Goal: Task Accomplishment & Management: Use online tool/utility

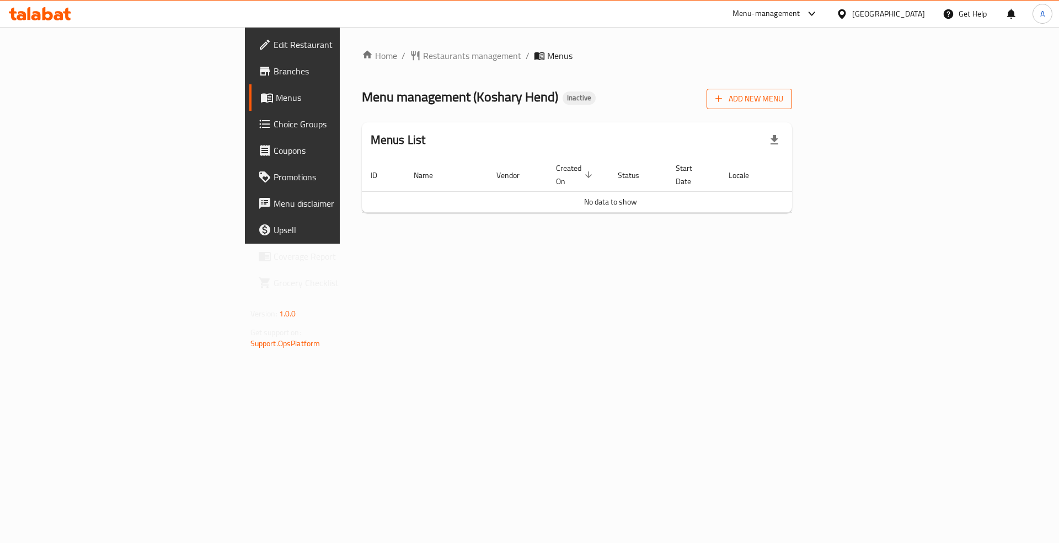
click at [783, 99] on span "Add New Menu" at bounding box center [749, 99] width 68 height 14
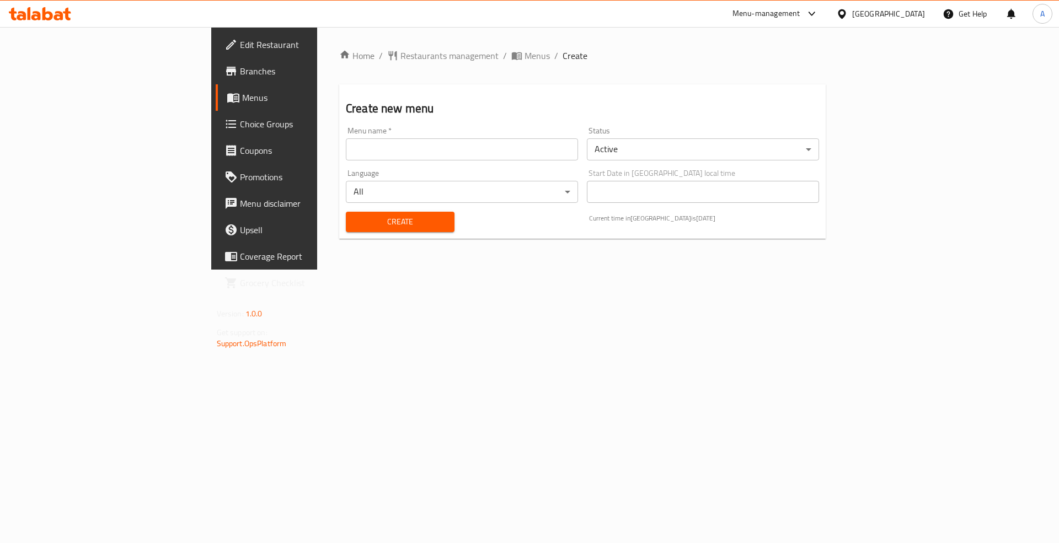
click at [346, 148] on input "text" at bounding box center [462, 149] width 232 height 22
type input "Menu"
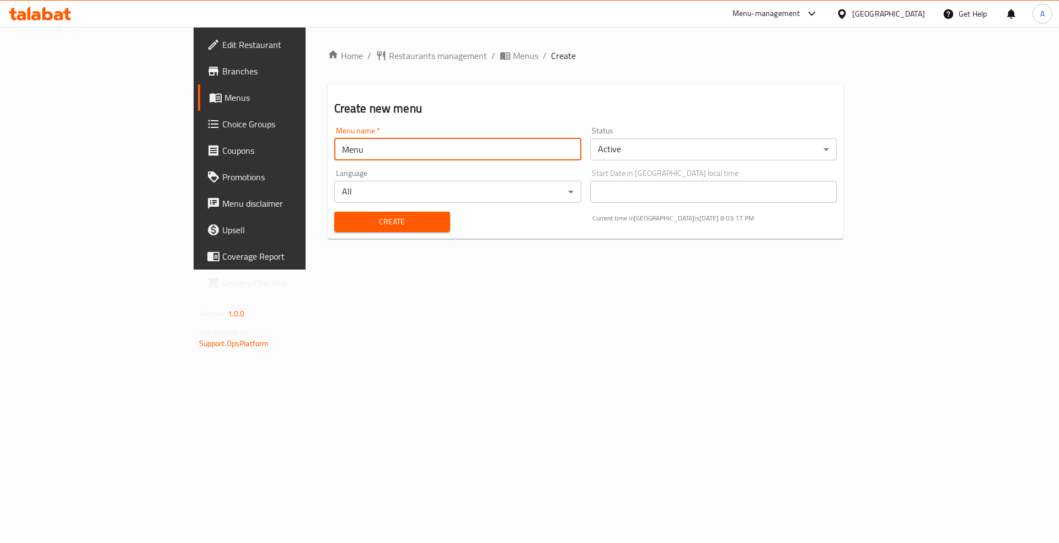
click at [343, 223] on span "Create" at bounding box center [392, 222] width 98 height 14
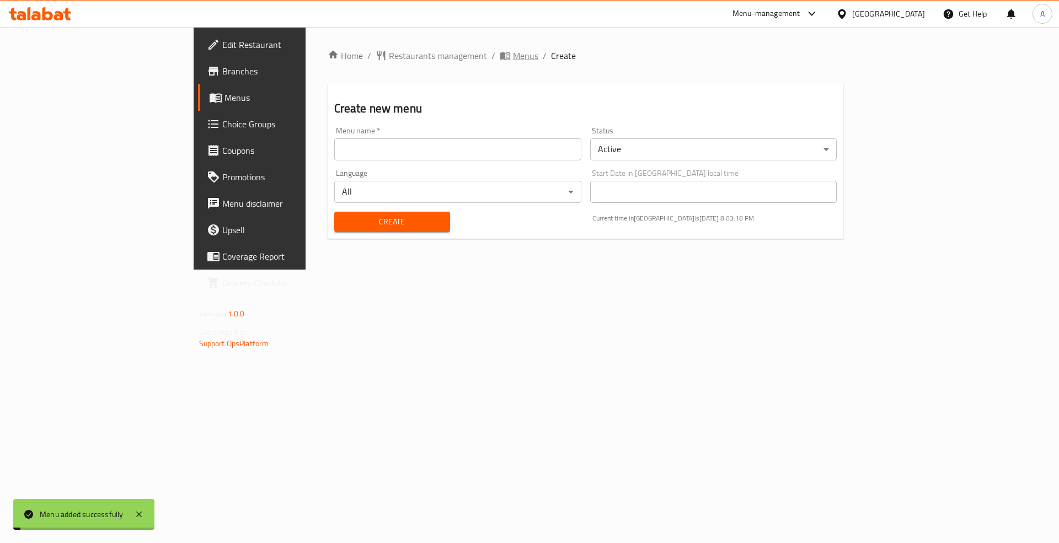
click at [513, 54] on span "Menus" at bounding box center [525, 55] width 25 height 13
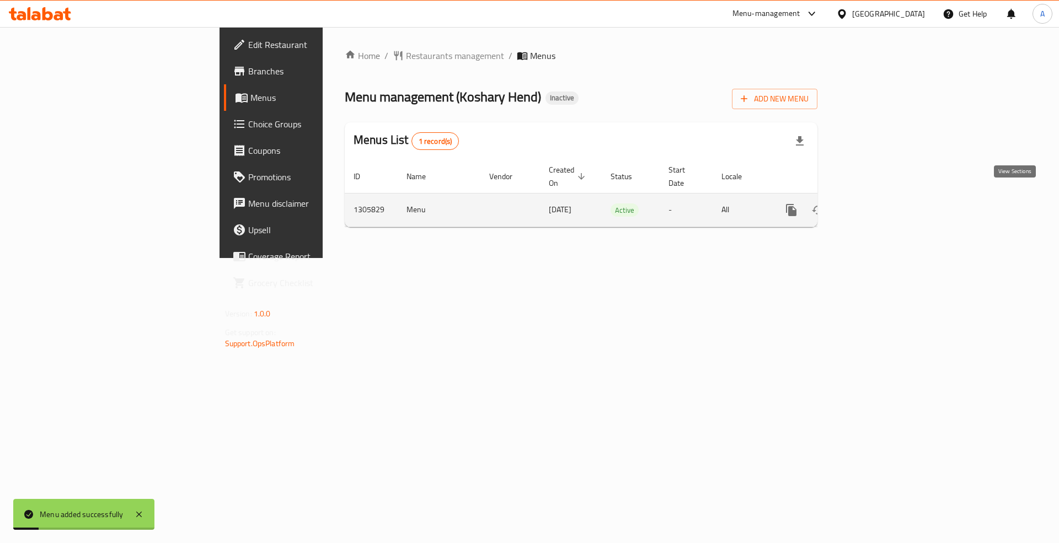
click at [884, 201] on link "enhanced table" at bounding box center [870, 210] width 26 height 26
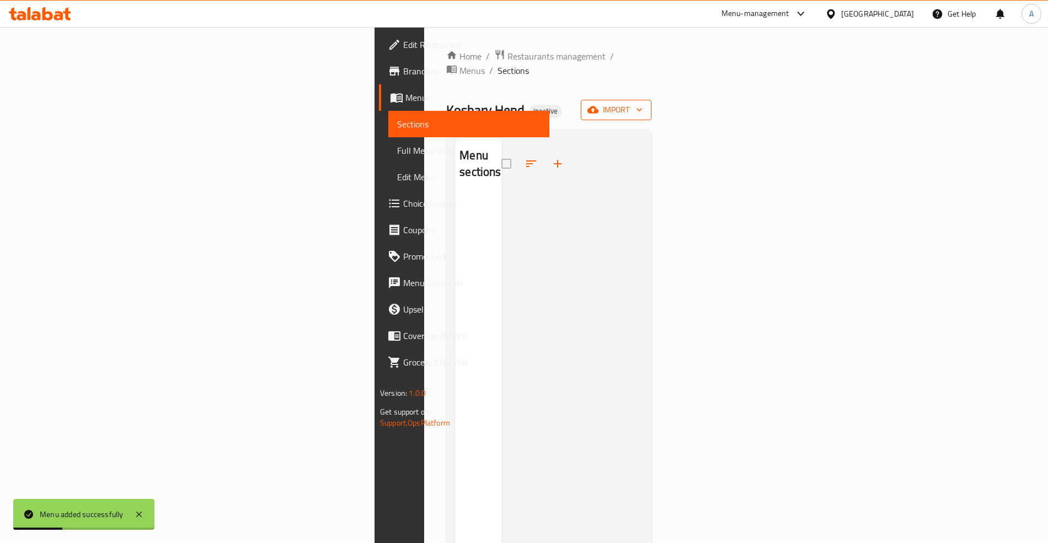
click at [598, 104] on icon "button" at bounding box center [592, 109] width 11 height 11
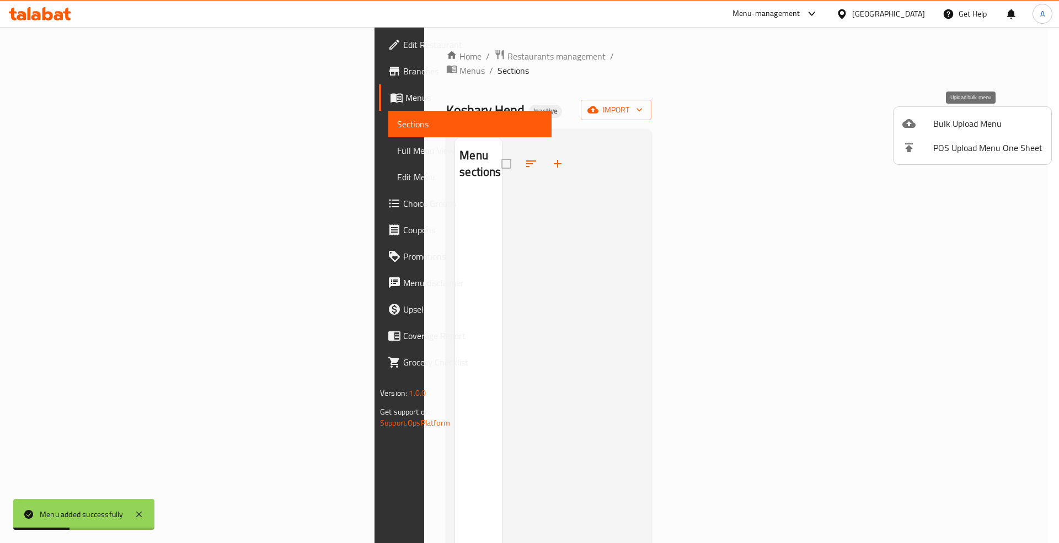
click at [951, 125] on span "Bulk Upload Menu" at bounding box center [987, 123] width 109 height 13
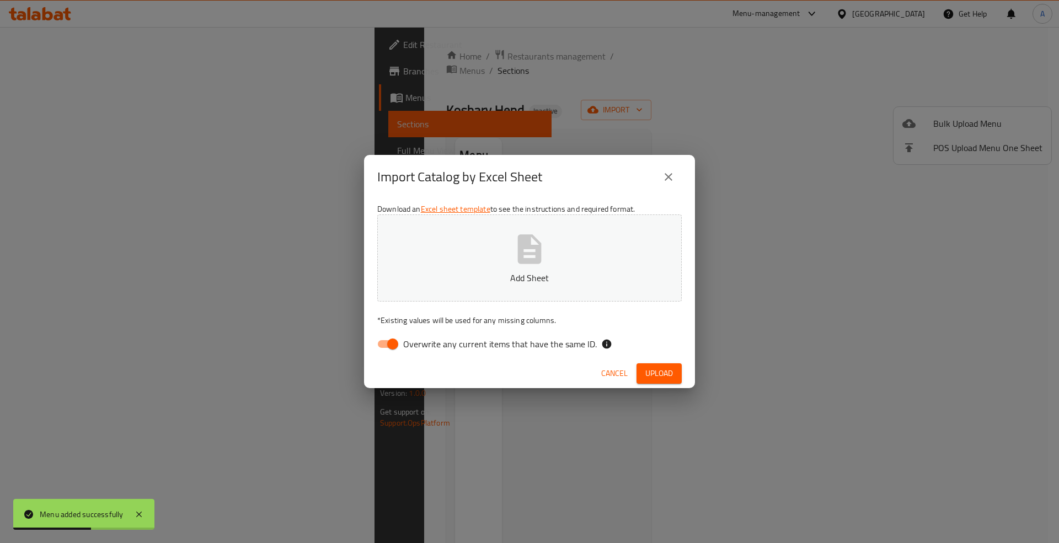
click at [468, 351] on span "Overwrite any current items that have the same ID." at bounding box center [500, 343] width 194 height 13
click at [424, 351] on input "Overwrite any current items that have the same ID." at bounding box center [392, 344] width 63 height 21
checkbox input "false"
click at [662, 369] on span "Upload" at bounding box center [659, 374] width 28 height 14
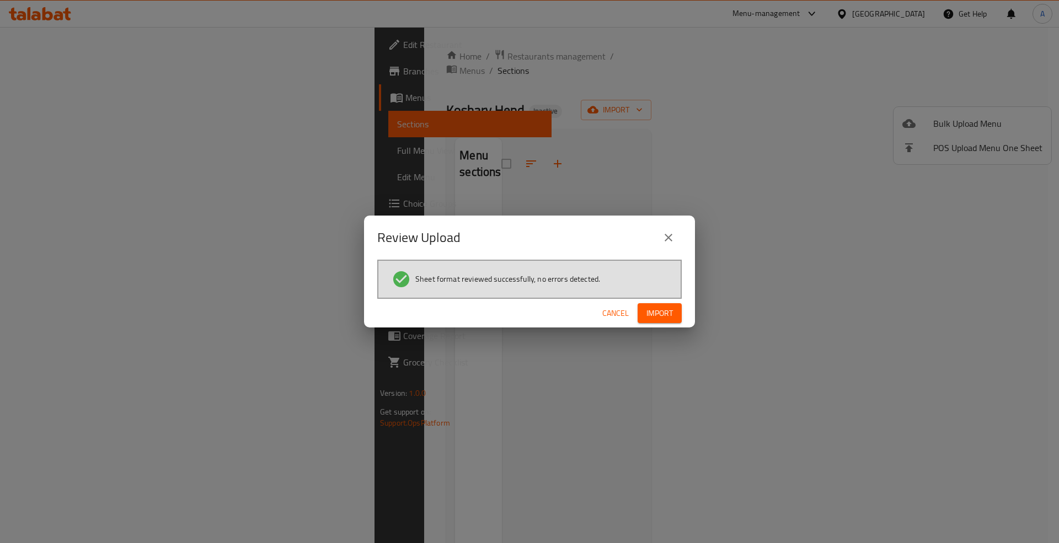
click at [675, 310] on button "Import" at bounding box center [659, 313] width 44 height 20
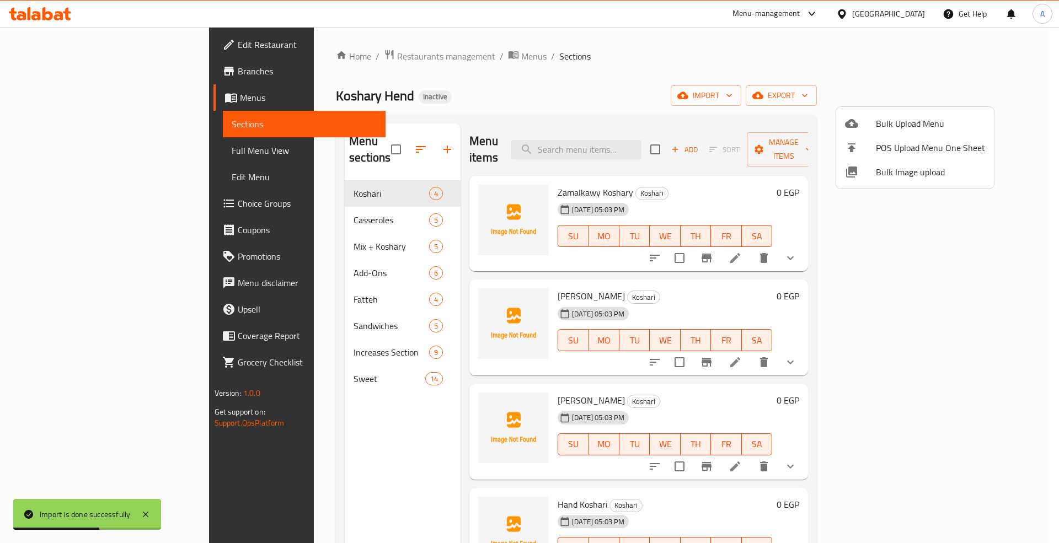
click at [32, 151] on div at bounding box center [529, 271] width 1059 height 543
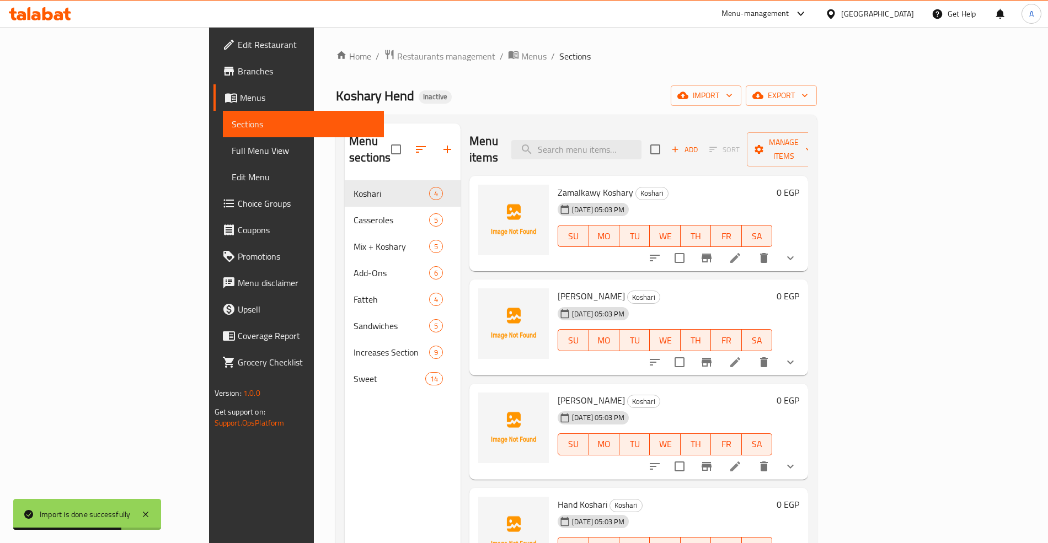
click at [232, 151] on span "Full Menu View" at bounding box center [303, 150] width 143 height 13
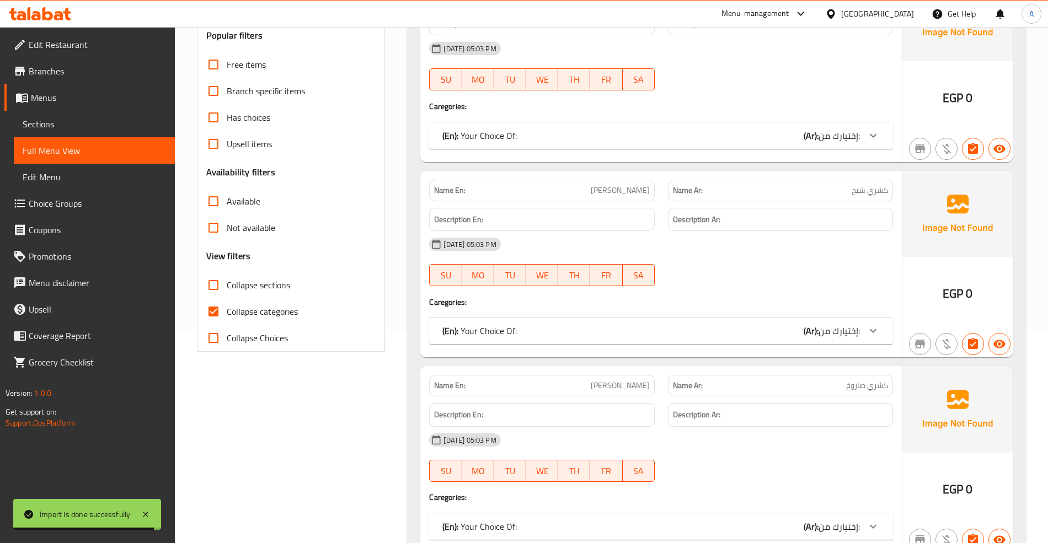
scroll to position [221, 0]
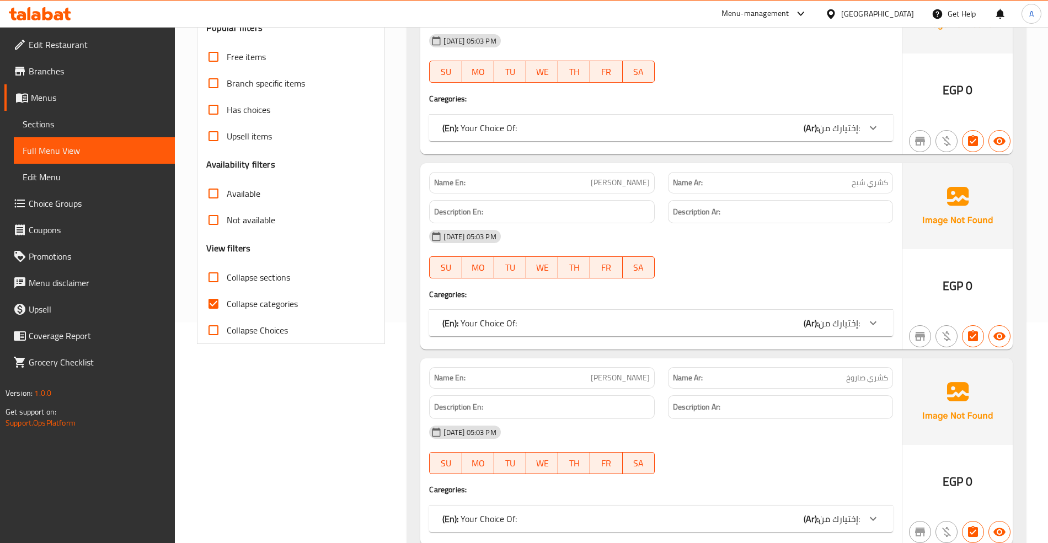
click at [264, 309] on span "Collapse categories" at bounding box center [262, 303] width 71 height 13
click at [227, 309] on input "Collapse categories" at bounding box center [213, 304] width 26 height 26
checkbox input "false"
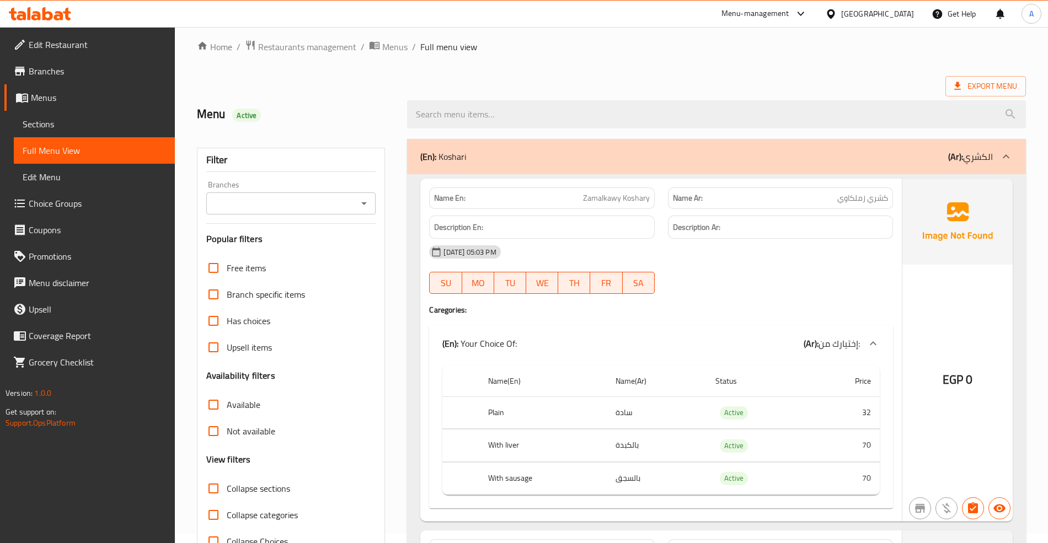
scroll to position [0, 0]
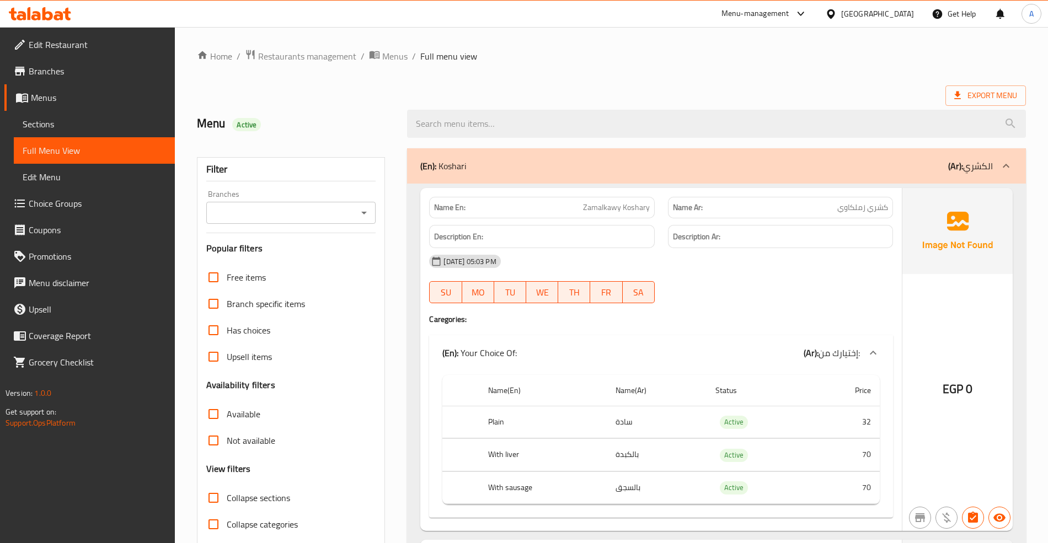
drag, startPoint x: 541, startPoint y: 64, endPoint x: 543, endPoint y: 319, distance: 254.7
drag, startPoint x: 385, startPoint y: 396, endPoint x: 422, endPoint y: 133, distance: 265.1
drag, startPoint x: 284, startPoint y: 388, endPoint x: 247, endPoint y: 150, distance: 241.1
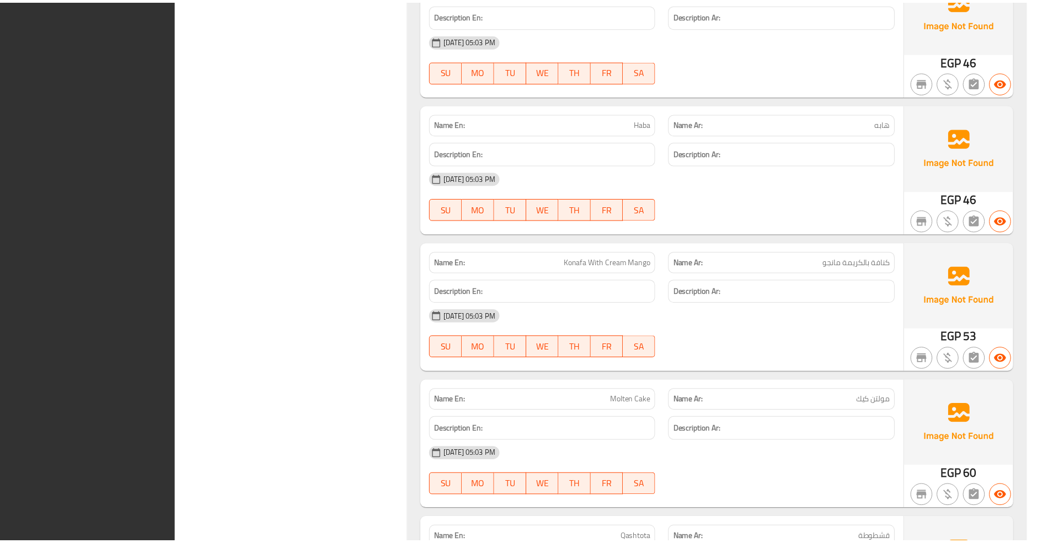
scroll to position [9249, 0]
